Goal: Check status: Check status

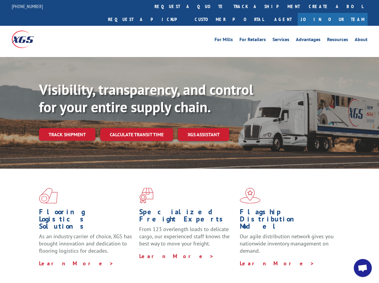
click at [189, 141] on div "Visibility, transparency, and control for your entire supply chain. Track shipm…" at bounding box center [209, 123] width 340 height 84
click at [229, 6] on link "track a shipment" at bounding box center [266, 6] width 75 height 13
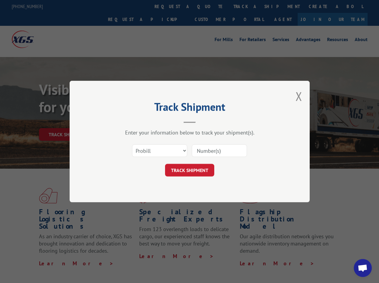
click at [210, 6] on div "Track Shipment Enter your information below to track your shipment(s). Select c…" at bounding box center [189, 141] width 379 height 283
click at [247, 6] on div "Track Shipment Enter your information below to track your shipment(s). Select c…" at bounding box center [189, 141] width 379 height 283
click at [67, 121] on div "Track Shipment Enter your information below to track your shipment(s). Select c…" at bounding box center [189, 141] width 379 height 283
click at [136, 121] on header "Track Shipment" at bounding box center [190, 113] width 180 height 20
click at [204, 121] on header "Track Shipment" at bounding box center [190, 113] width 180 height 20
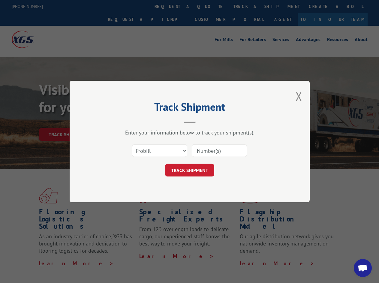
click at [363, 268] on span "Open chat" at bounding box center [363, 268] width 10 height 8
